Goal: Find specific page/section: Find specific page/section

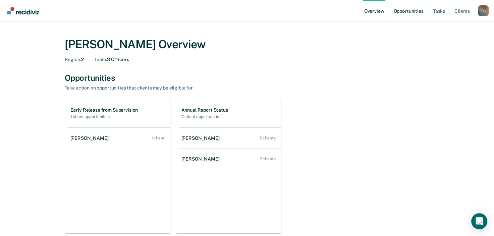
click at [418, 9] on link "Opportunities" at bounding box center [408, 10] width 33 height 21
